Goal: Transaction & Acquisition: Purchase product/service

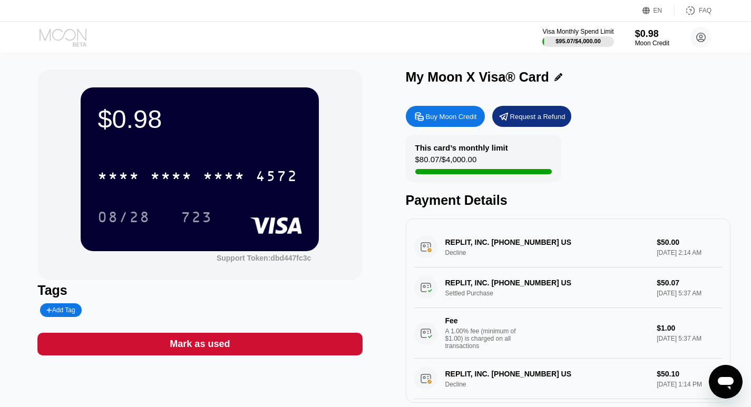
click at [76, 38] on icon at bounding box center [64, 37] width 49 height 18
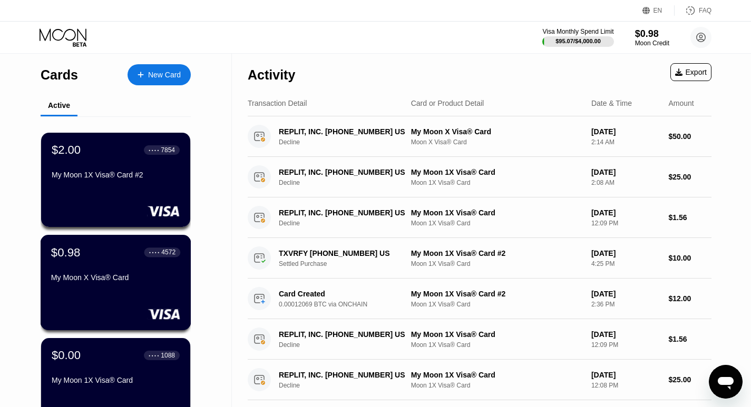
click at [121, 270] on div "$0.98 ● ● ● ● 4572 My Moon X Visa® Card" at bounding box center [115, 265] width 129 height 41
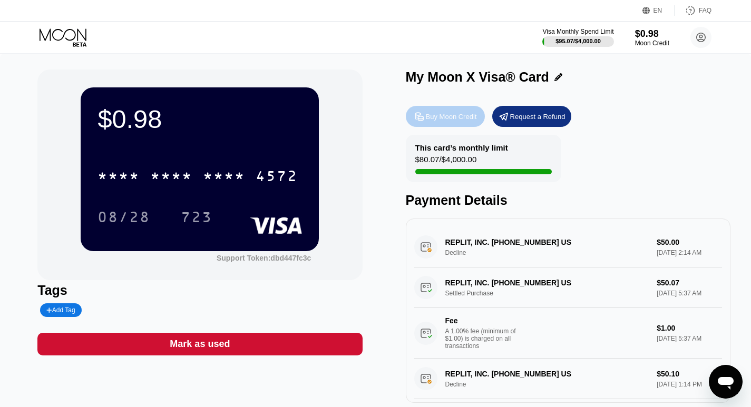
click at [450, 121] on div "Buy Moon Credit" at bounding box center [451, 116] width 51 height 9
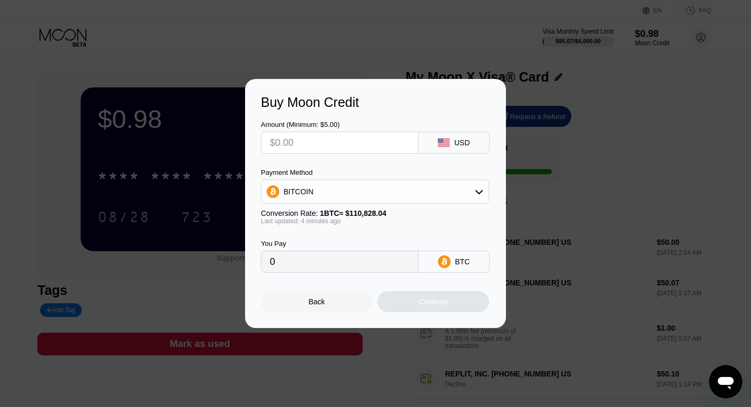
click at [326, 140] on input "text" at bounding box center [340, 142] width 140 height 21
type input "$51"
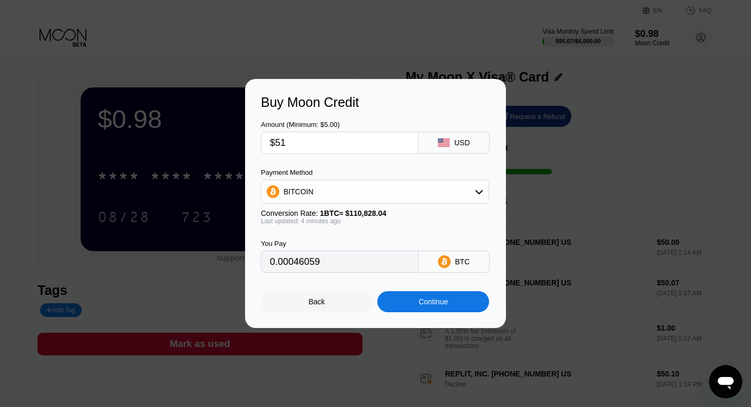
type input "0.00046059"
type input "$51"
click at [429, 306] on div "Continue" at bounding box center [432, 302] width 29 height 8
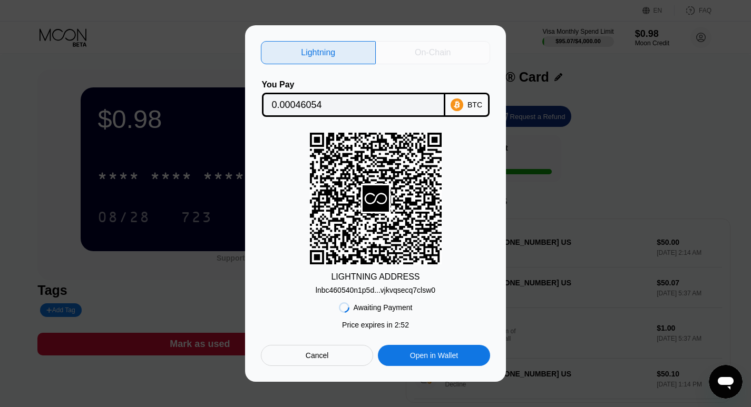
click at [422, 47] on div "On-Chain" at bounding box center [433, 52] width 36 height 11
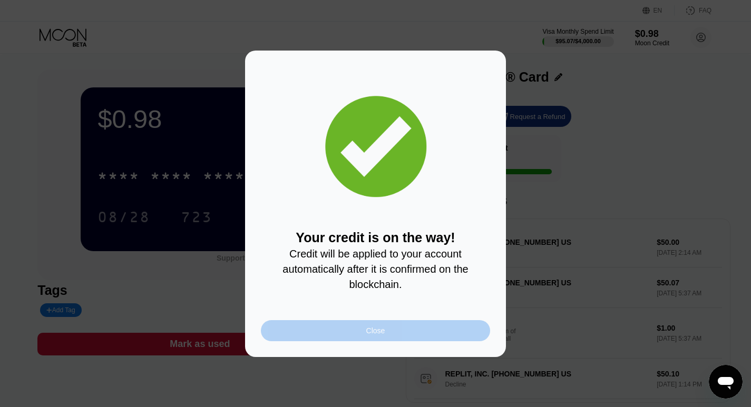
click at [398, 336] on div "Close" at bounding box center [375, 330] width 229 height 21
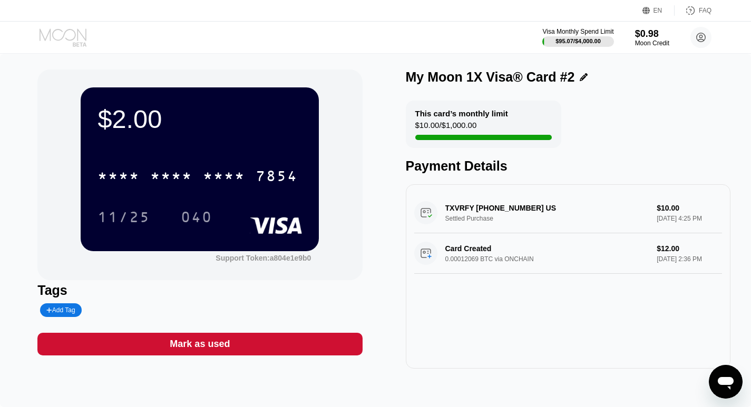
click at [62, 36] on icon at bounding box center [64, 37] width 49 height 18
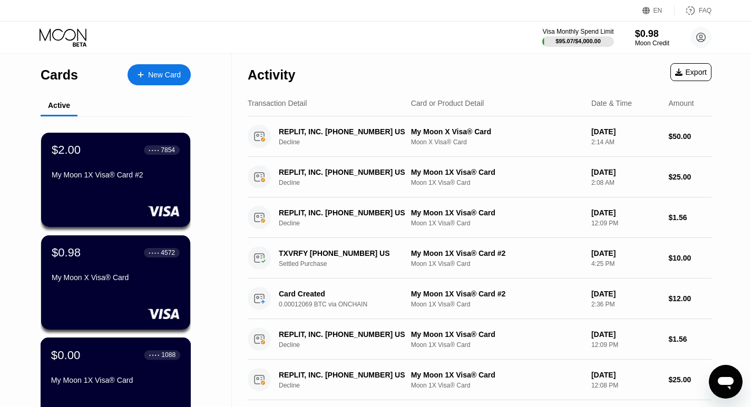
click at [102, 368] on div "$0.00 ● ● ● ● 1088 My Moon 1X Visa® Card" at bounding box center [115, 368] width 129 height 41
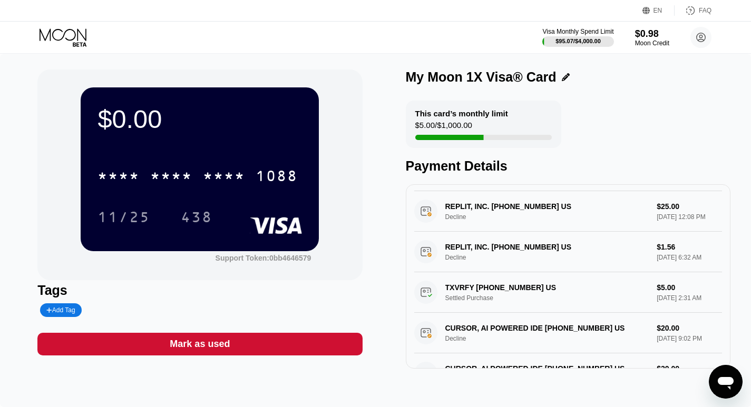
scroll to position [122, 0]
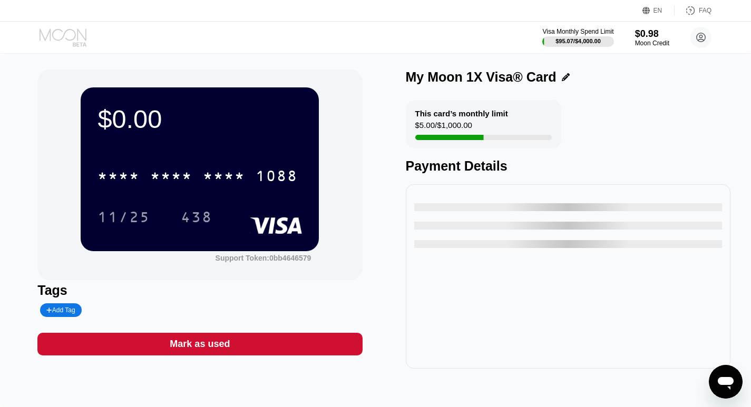
click at [66, 34] on icon at bounding box center [64, 37] width 49 height 18
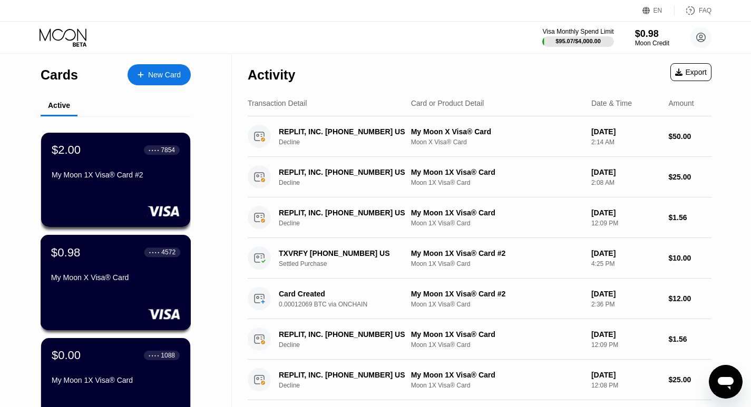
click at [86, 278] on div "My Moon X Visa® Card" at bounding box center [115, 277] width 129 height 8
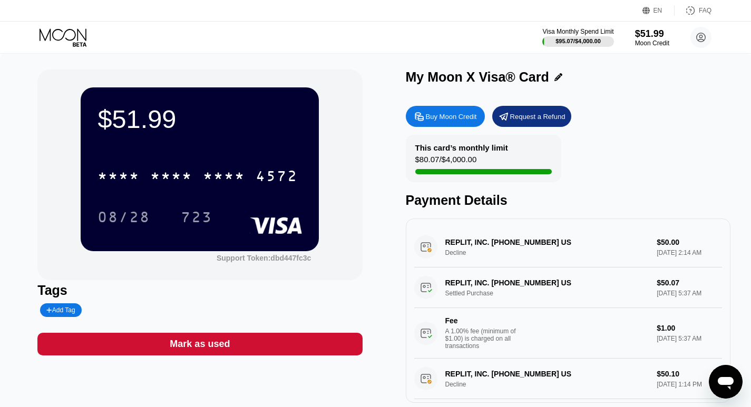
click at [503, 253] on div "REPLIT, INC. [PHONE_NUMBER] US Decline $50.00 [DATE] 2:14 AM" at bounding box center [568, 247] width 308 height 41
click at [196, 179] on div "* * * * * * * * * * * * 4572" at bounding box center [197, 176] width 213 height 26
